Goal: Check status: Check status

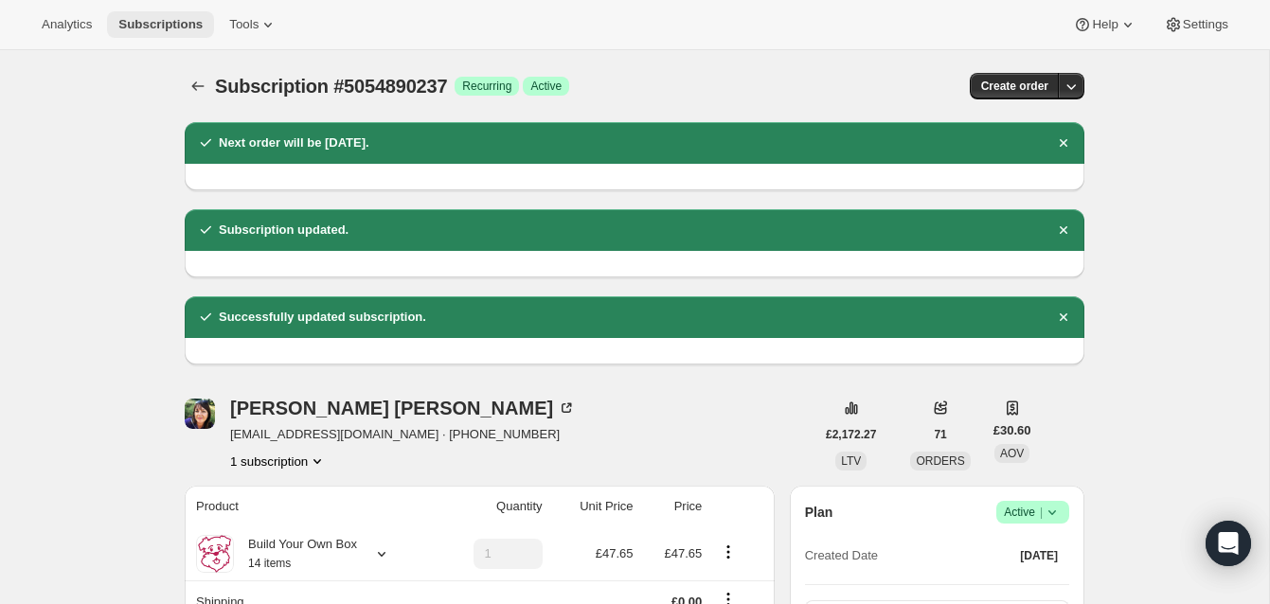
click at [161, 19] on span "Subscriptions" at bounding box center [160, 24] width 84 height 15
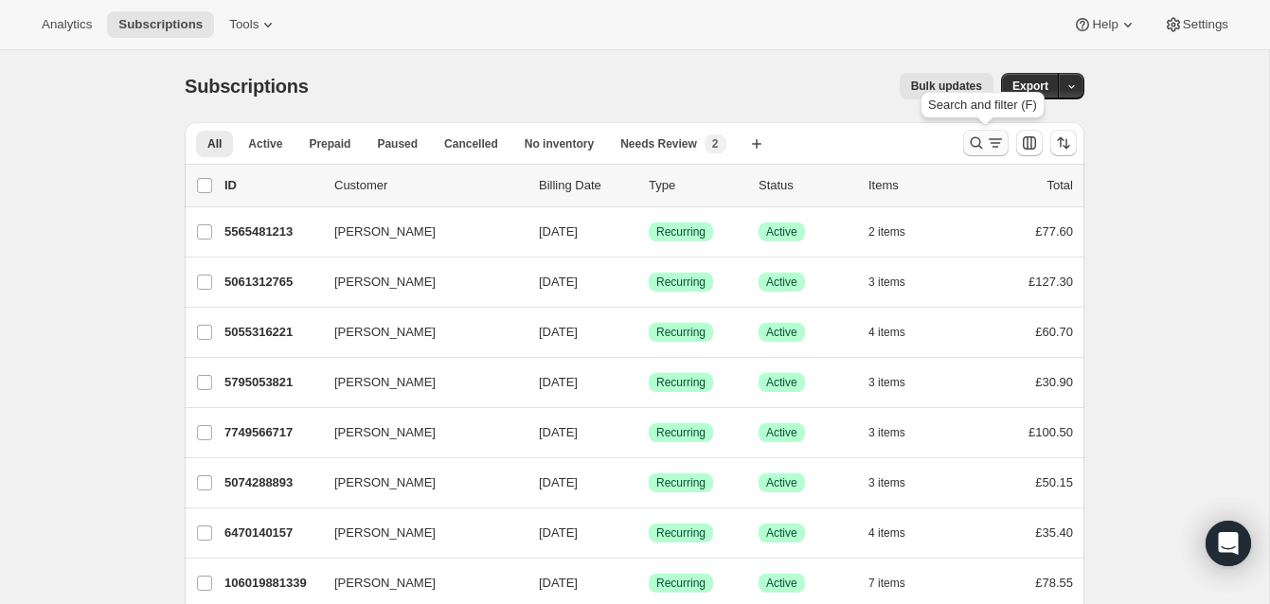
click at [975, 136] on icon "Search and filter results" at bounding box center [976, 143] width 19 height 19
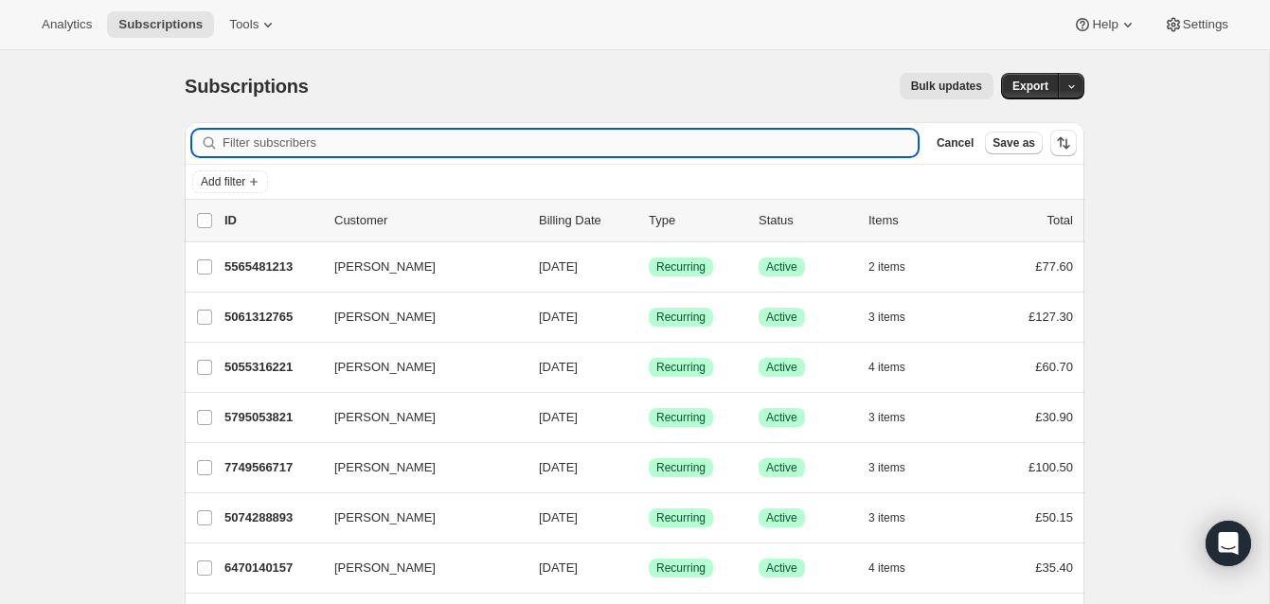
click at [684, 147] on input "Filter subscribers" at bounding box center [570, 143] width 695 height 27
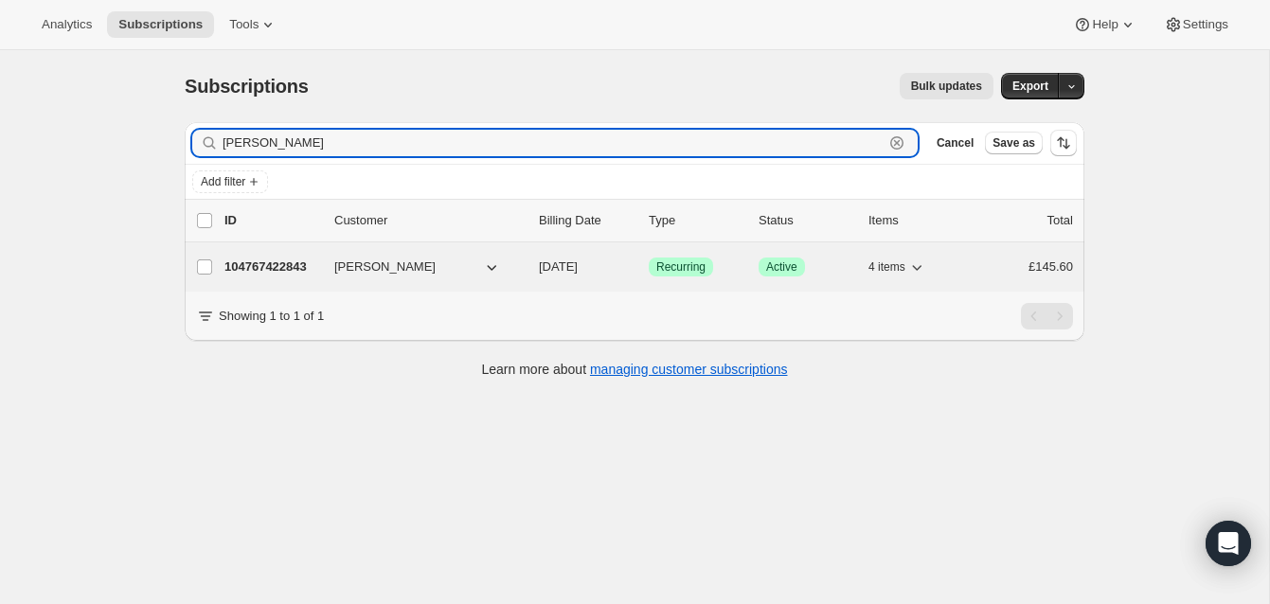
type input "[PERSON_NAME]"
click at [288, 264] on p "104767422843" at bounding box center [271, 267] width 95 height 19
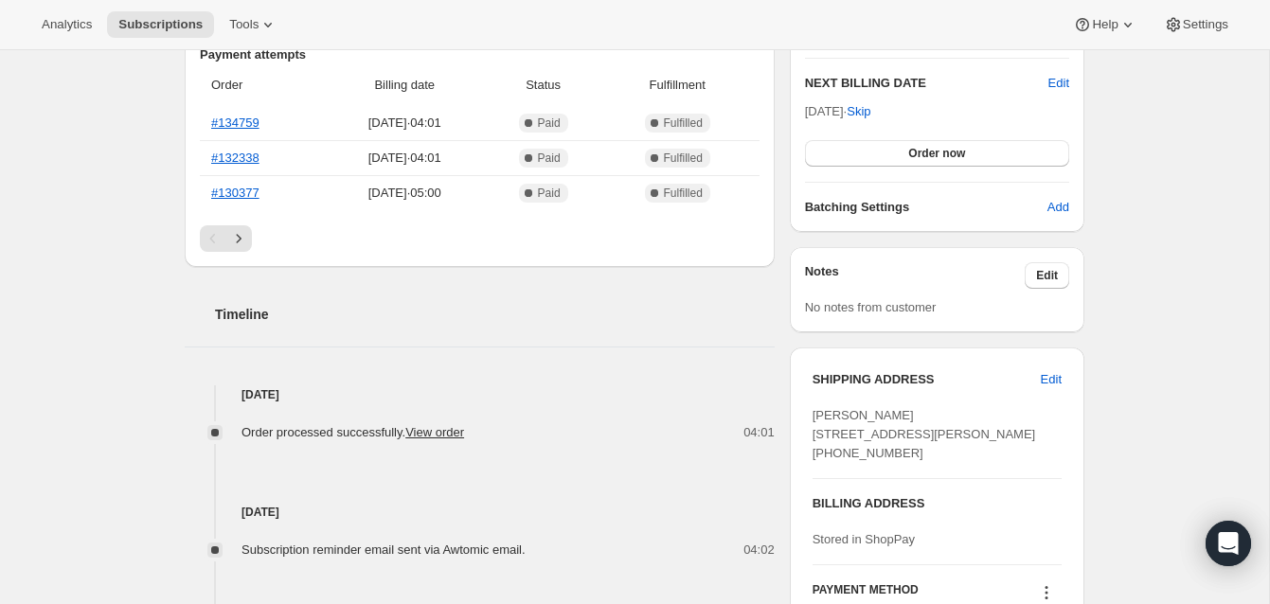
scroll to position [317, 0]
